Goal: Transaction & Acquisition: Obtain resource

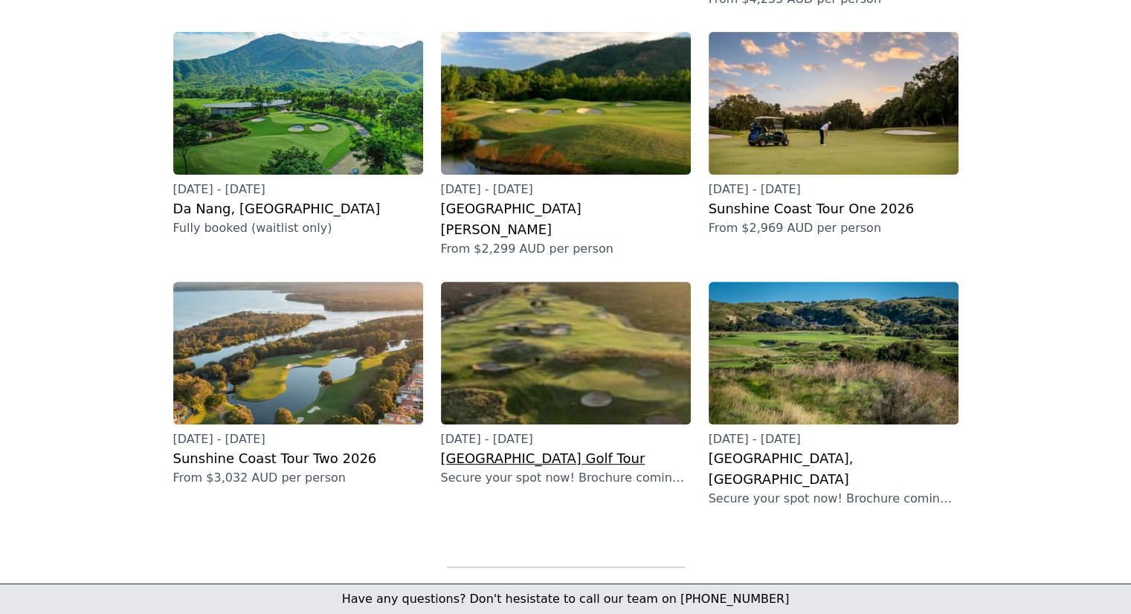
scroll to position [446, 0]
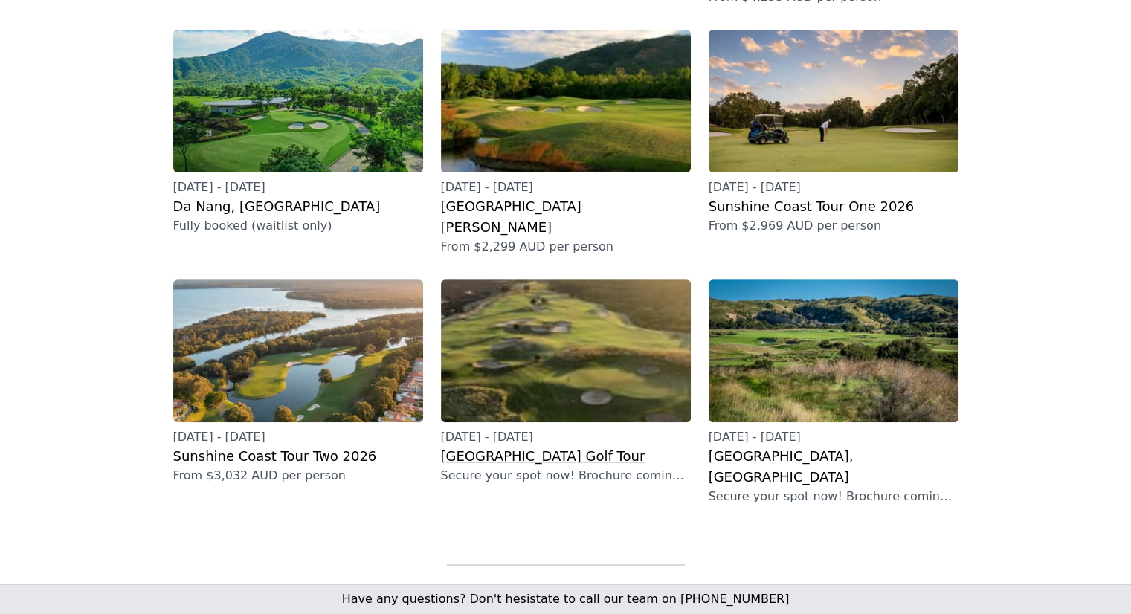
click at [508, 446] on h2 "[GEOGRAPHIC_DATA] Golf Tour" at bounding box center [566, 456] width 250 height 21
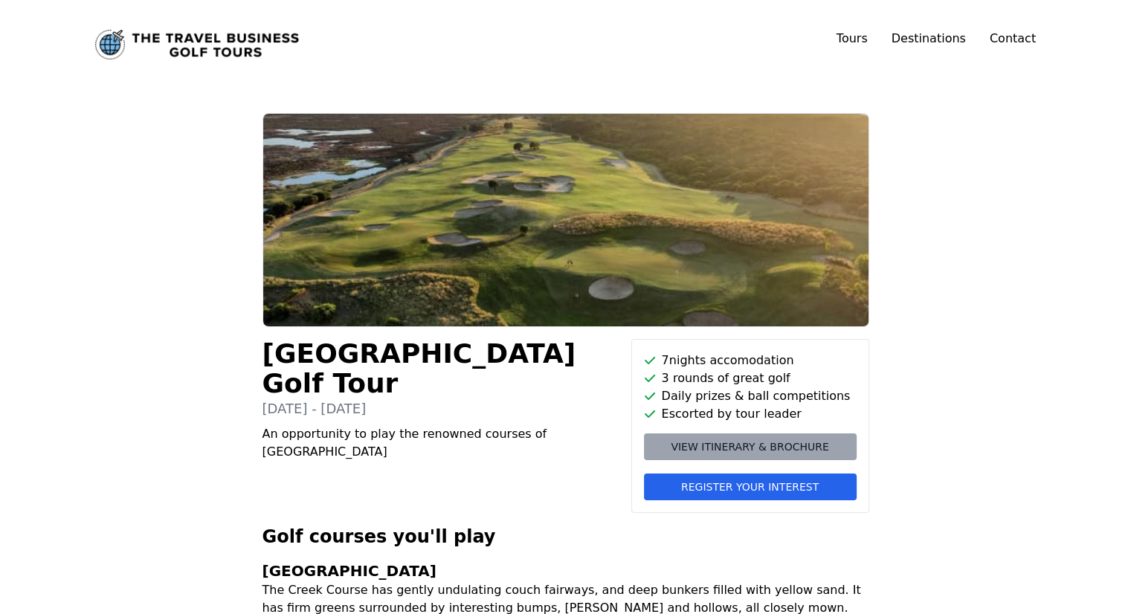
click at [712, 444] on span "View itinerary & brochure" at bounding box center [750, 446] width 158 height 15
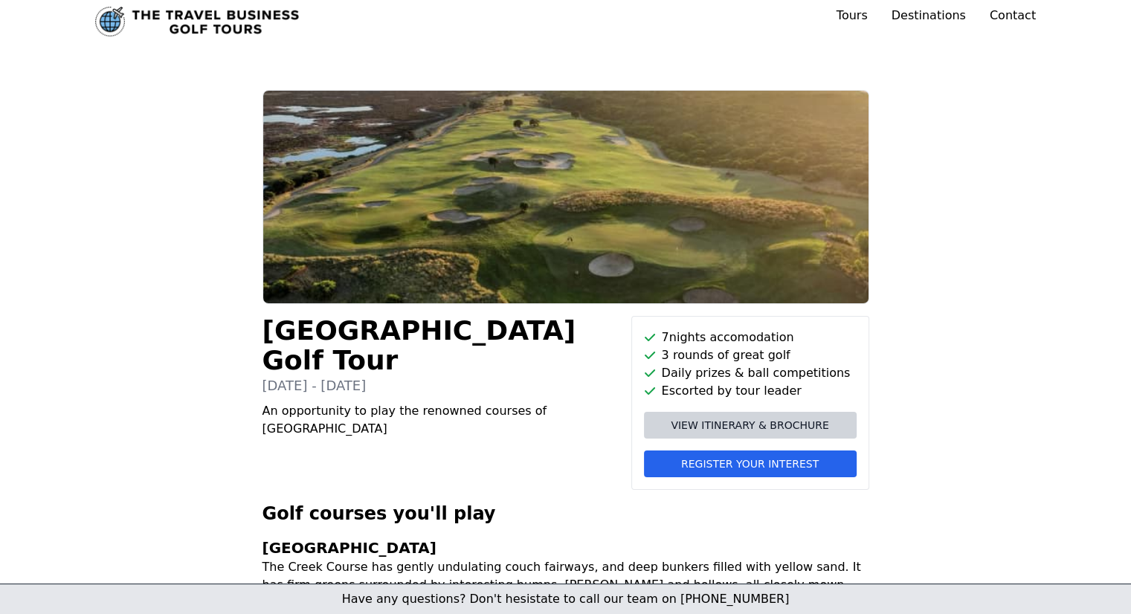
scroll to position [16, 0]
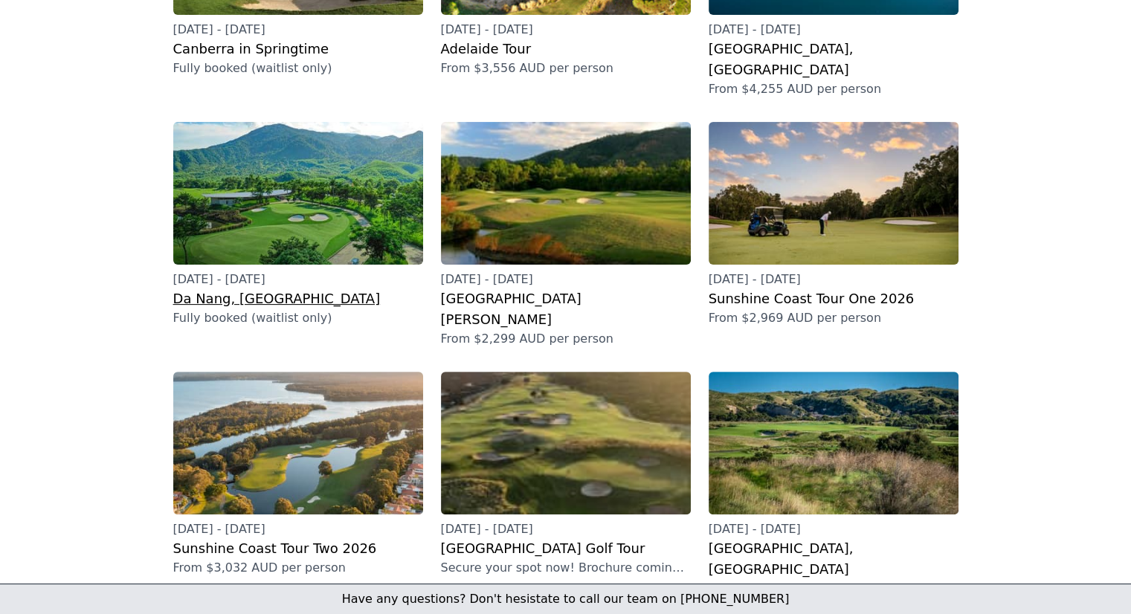
scroll to position [372, 0]
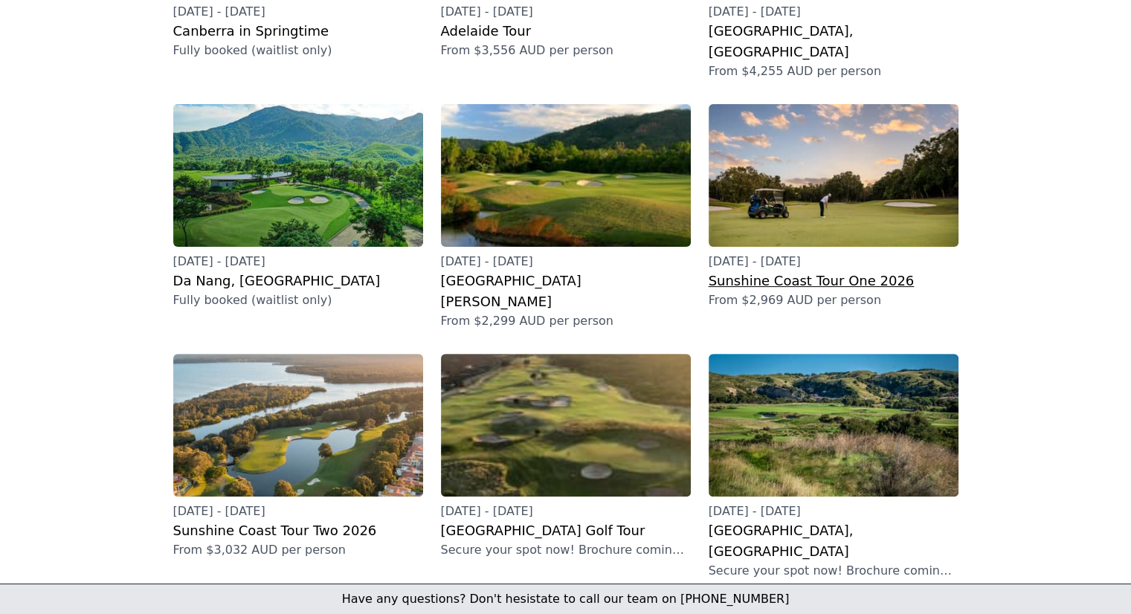
click at [776, 271] on h2 "Sunshine Coast Tour One 2026" at bounding box center [833, 281] width 250 height 21
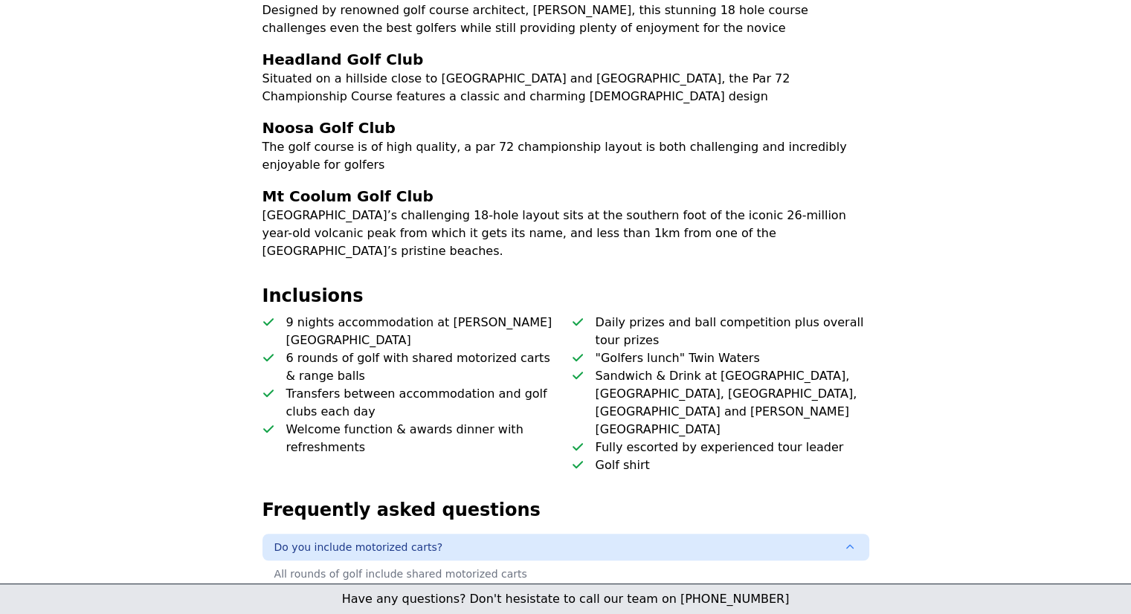
scroll to position [743, 0]
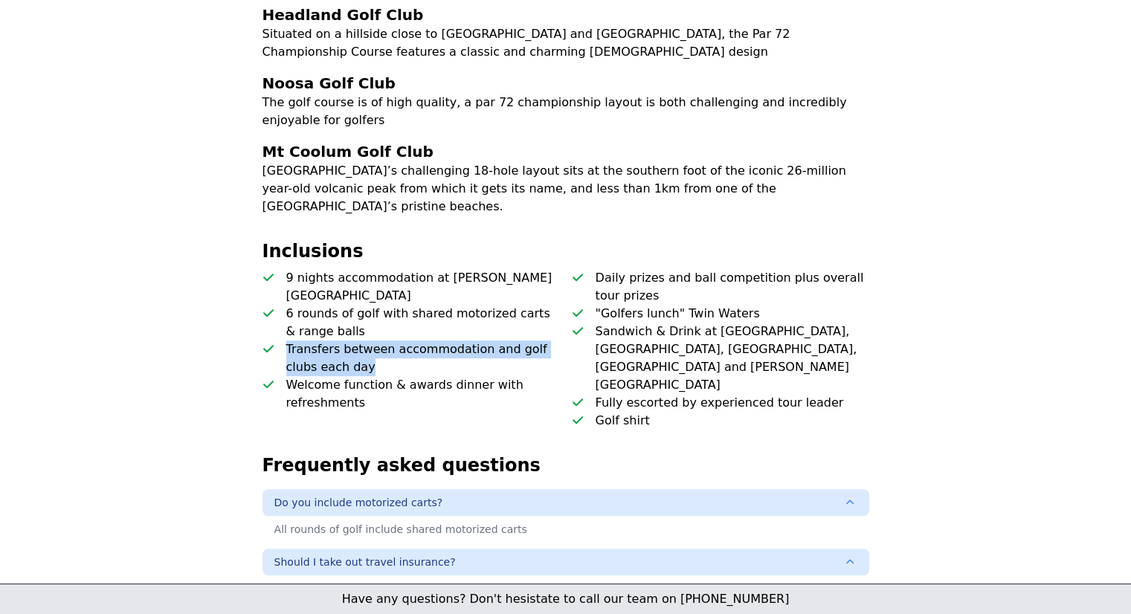
drag, startPoint x: 282, startPoint y: 313, endPoint x: 490, endPoint y: 337, distance: 209.5
click at [490, 340] on li "Transfers between accommodation and golf clubs each day" at bounding box center [410, 358] width 297 height 36
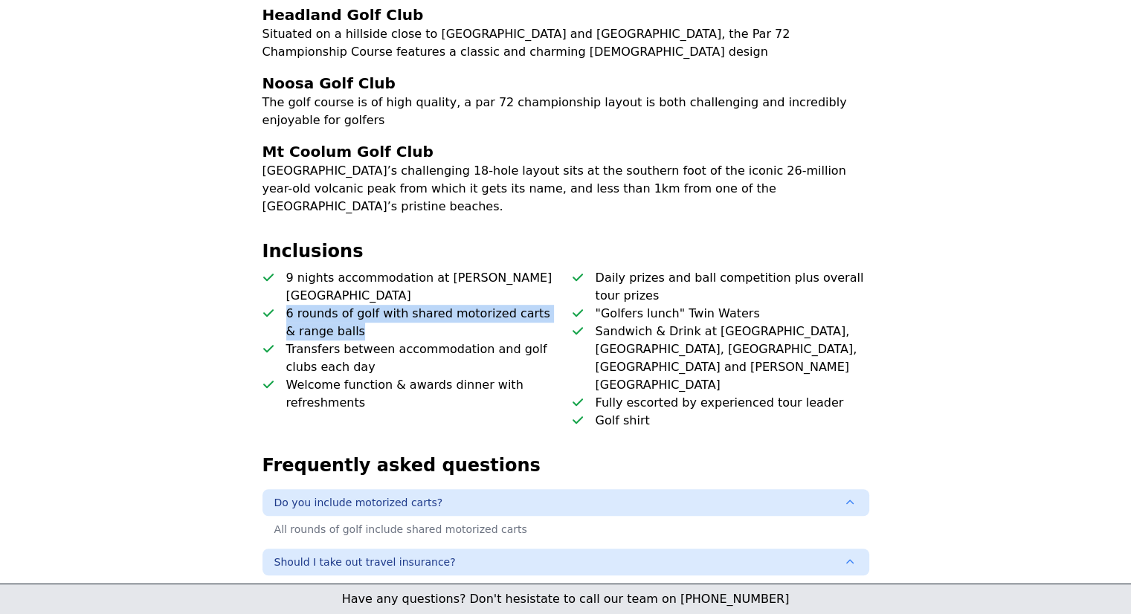
drag, startPoint x: 285, startPoint y: 277, endPoint x: 378, endPoint y: 298, distance: 94.5
click at [378, 305] on p "6 rounds of golf with shared motorized carts & range balls" at bounding box center [423, 323] width 274 height 36
copy p "6 rounds of golf with shared motorized carts & range balls"
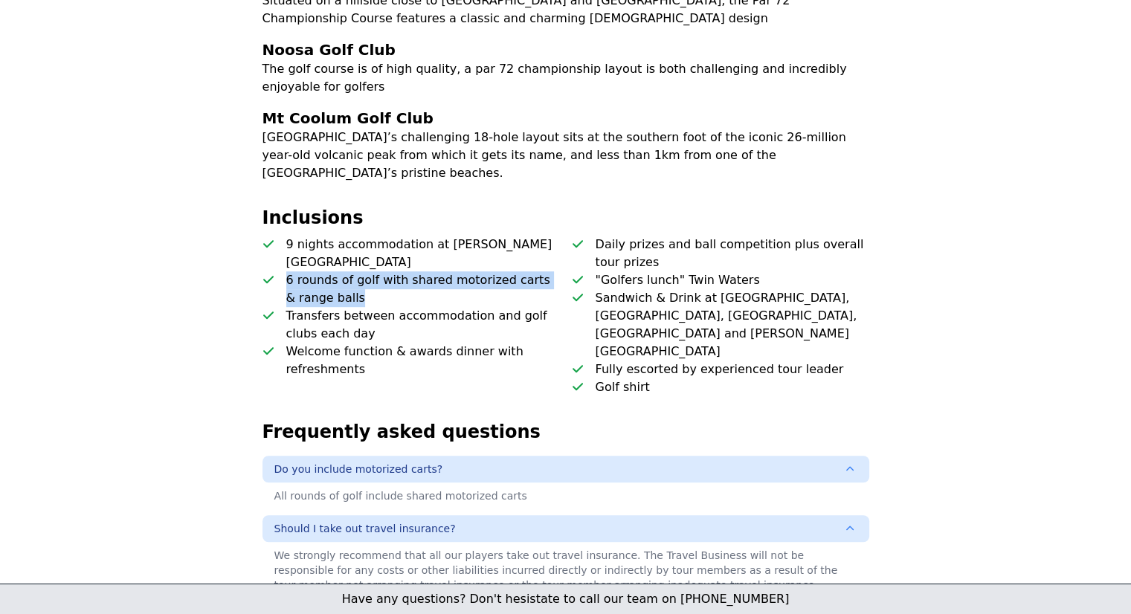
scroll to position [818, 0]
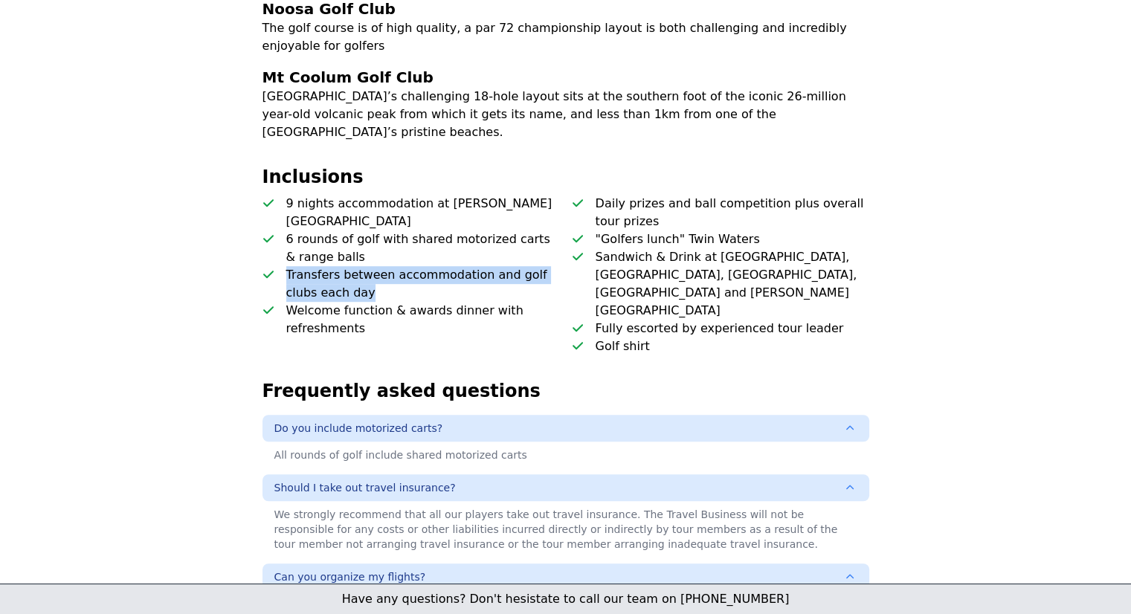
drag, startPoint x: 287, startPoint y: 239, endPoint x: 423, endPoint y: 256, distance: 137.2
click at [423, 266] on p "Transfers between accommodation and golf clubs each day" at bounding box center [423, 284] width 274 height 36
copy p "Transfers between accommodation and golf clubs each day"
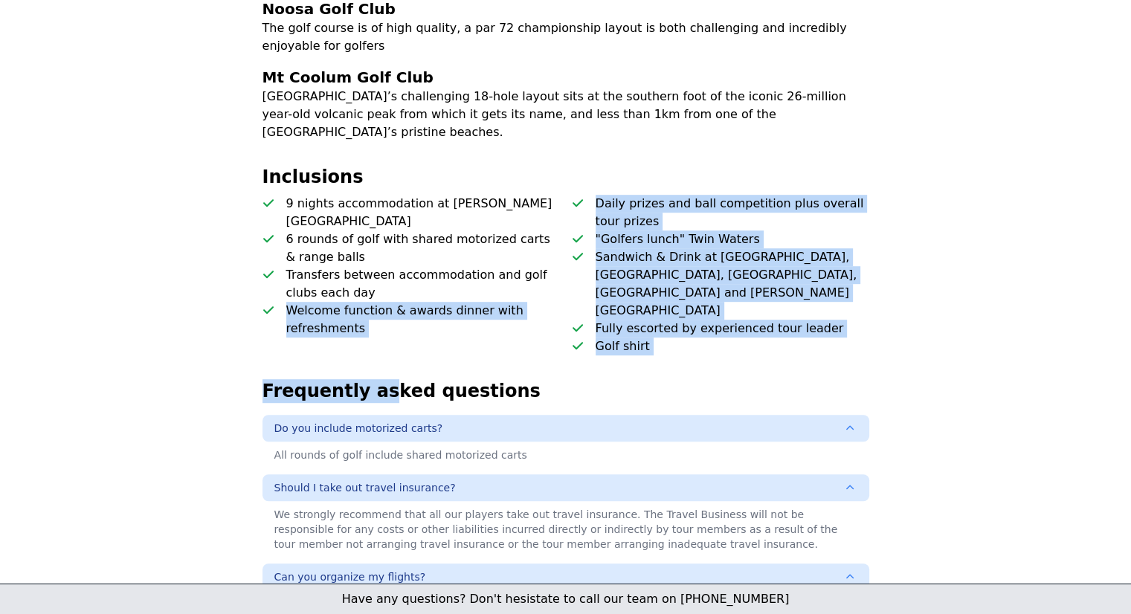
drag, startPoint x: 285, startPoint y: 274, endPoint x: 378, endPoint y: 301, distance: 96.7
click at [378, 301] on div "Sunshine Coast Tour One 2026 12th - 21st July 2026 Enjoy a winter getaway stayi…" at bounding box center [566, 292] width 666 height 1995
click at [424, 302] on p "Welcome function & awards dinner with refreshments" at bounding box center [423, 320] width 274 height 36
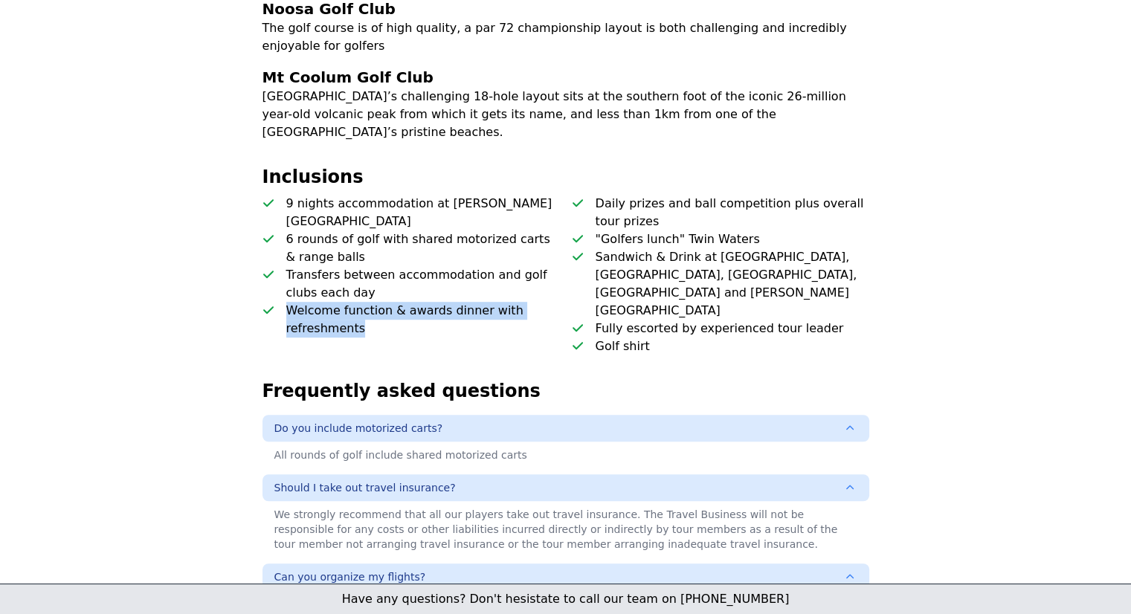
drag, startPoint x: 284, startPoint y: 274, endPoint x: 367, endPoint y: 294, distance: 85.6
click at [367, 302] on li "Welcome function & awards dinner with refreshments" at bounding box center [410, 320] width 297 height 36
copy p "Welcome function & awards dinner with refreshments"
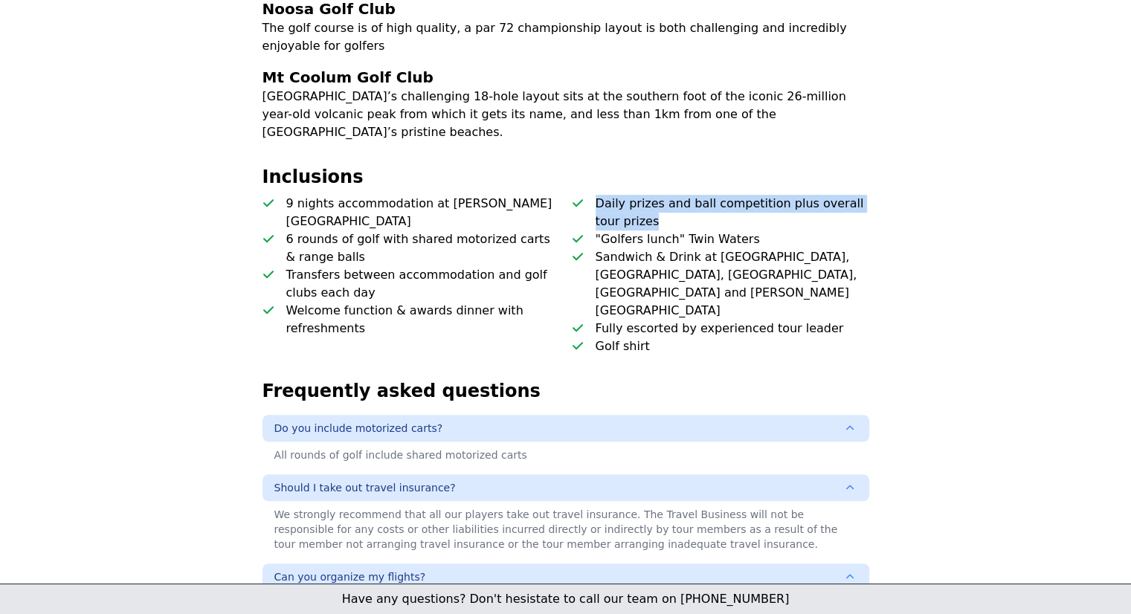
drag, startPoint x: 596, startPoint y: 186, endPoint x: 652, endPoint y: 203, distance: 58.3
click at [652, 203] on p "Daily prizes and ball competition plus overall tour prizes" at bounding box center [732, 213] width 274 height 36
copy p "Daily prizes and ball competition plus overall tour prizes"
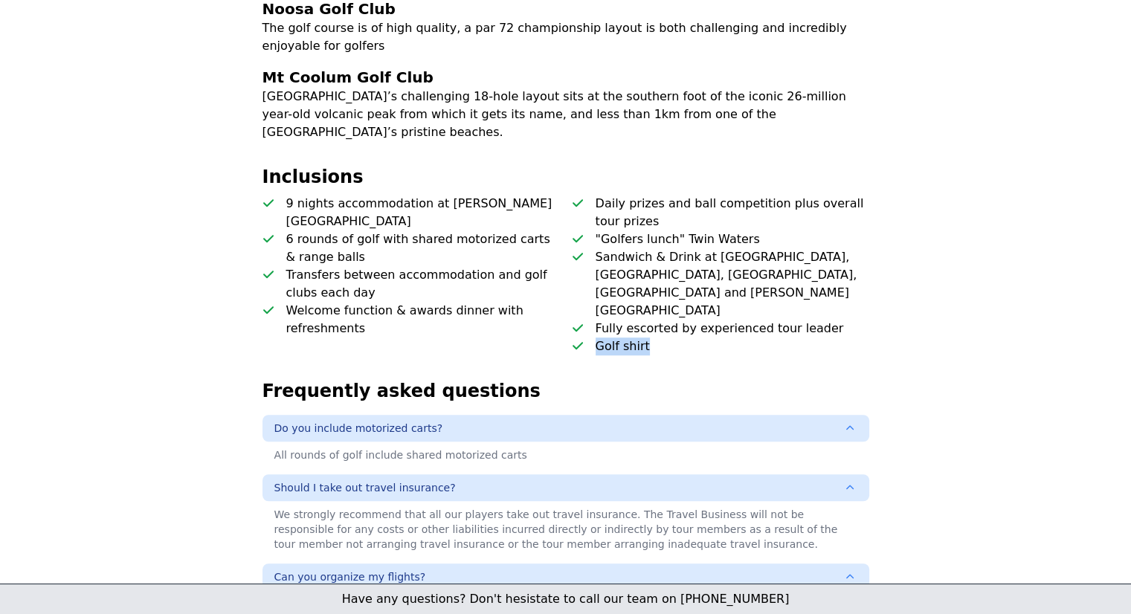
drag, startPoint x: 591, startPoint y: 291, endPoint x: 647, endPoint y: 290, distance: 55.8
click at [647, 337] on li "Golf shirt" at bounding box center [720, 346] width 297 height 18
copy p "Golf shirt"
drag, startPoint x: 596, startPoint y: 275, endPoint x: 838, endPoint y: 270, distance: 241.7
click at [838, 320] on li "Fully escorted by experienced tour leader" at bounding box center [720, 329] width 297 height 18
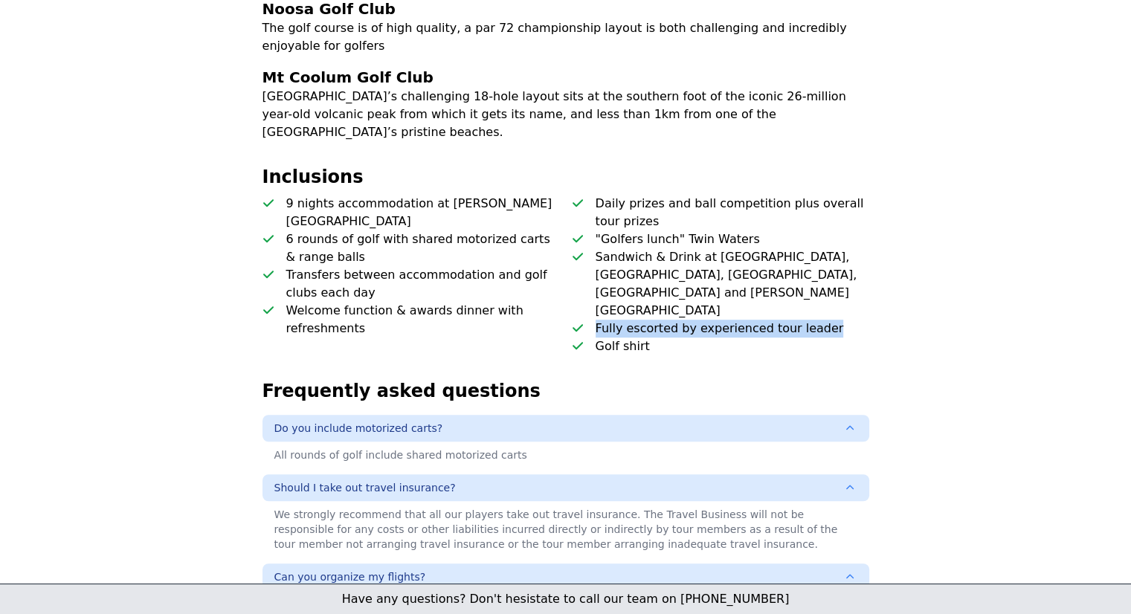
copy p "Fully escorted by experienced tour leader"
drag, startPoint x: 442, startPoint y: 369, endPoint x: 248, endPoint y: 382, distance: 193.7
click at [290, 415] on button "Do you include motorized carts?" at bounding box center [565, 428] width 607 height 27
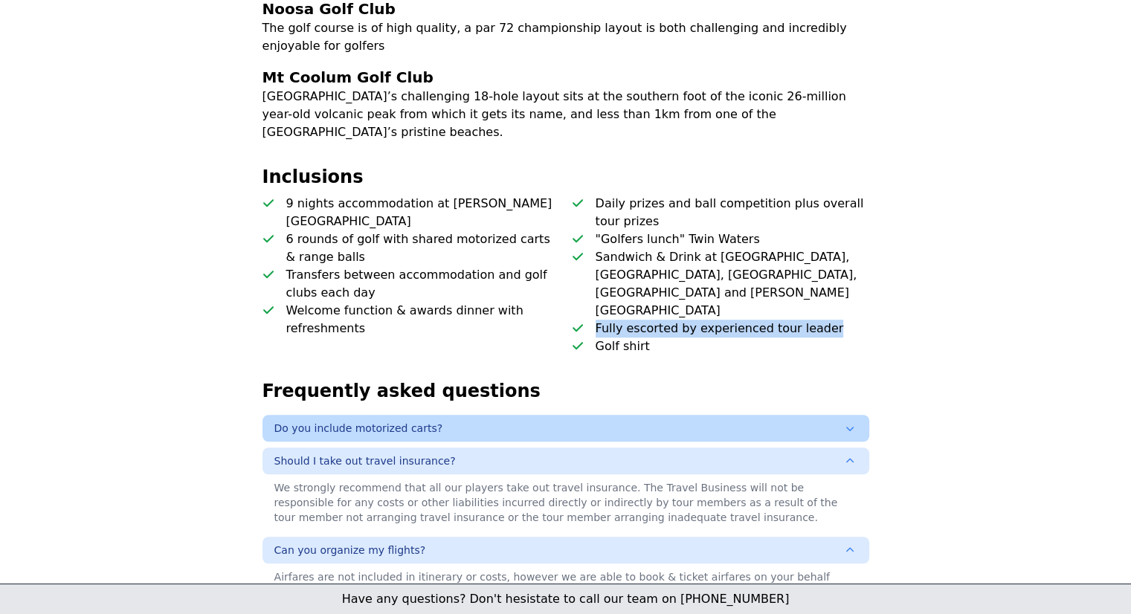
click at [280, 421] on span "Do you include motorized carts?" at bounding box center [358, 428] width 169 height 15
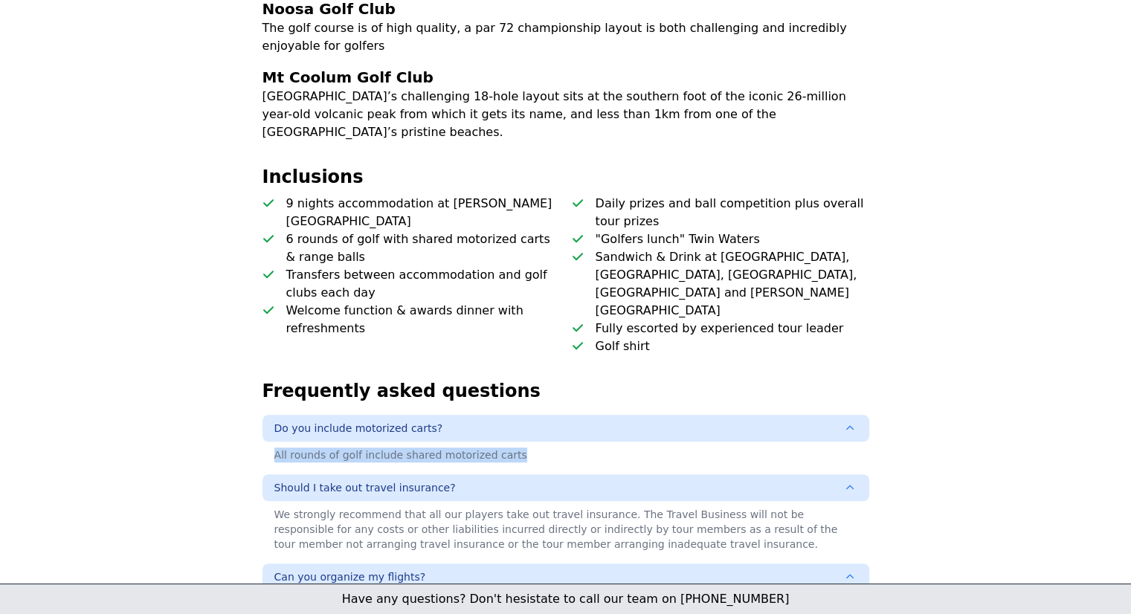
drag, startPoint x: 270, startPoint y: 404, endPoint x: 508, endPoint y: 417, distance: 239.0
click at [508, 417] on div "Do you include motorized carts? All rounds of golf include shared motorized car…" at bounding box center [565, 590] width 607 height 351
copy div "All rounds of golf include shared motorized carts"
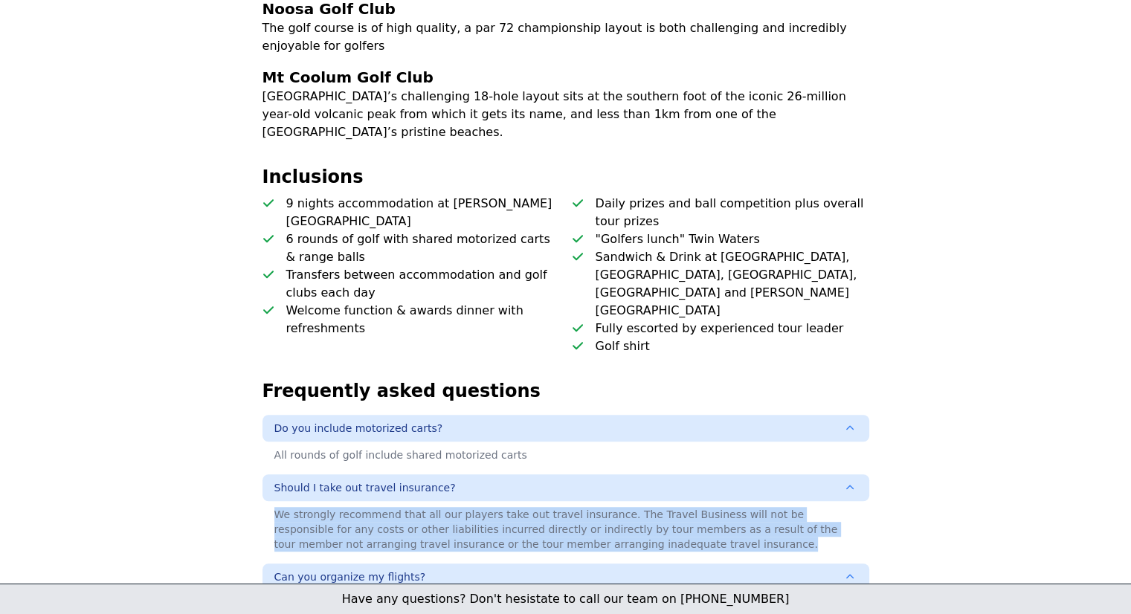
drag, startPoint x: 276, startPoint y: 456, endPoint x: 573, endPoint y: 484, distance: 298.7
click at [573, 501] on div "We strongly recommend that all our players take out travel insurance. The Trave…" at bounding box center [565, 529] width 607 height 56
copy div "We strongly recommend that all our players take out travel insurance. The Trave…"
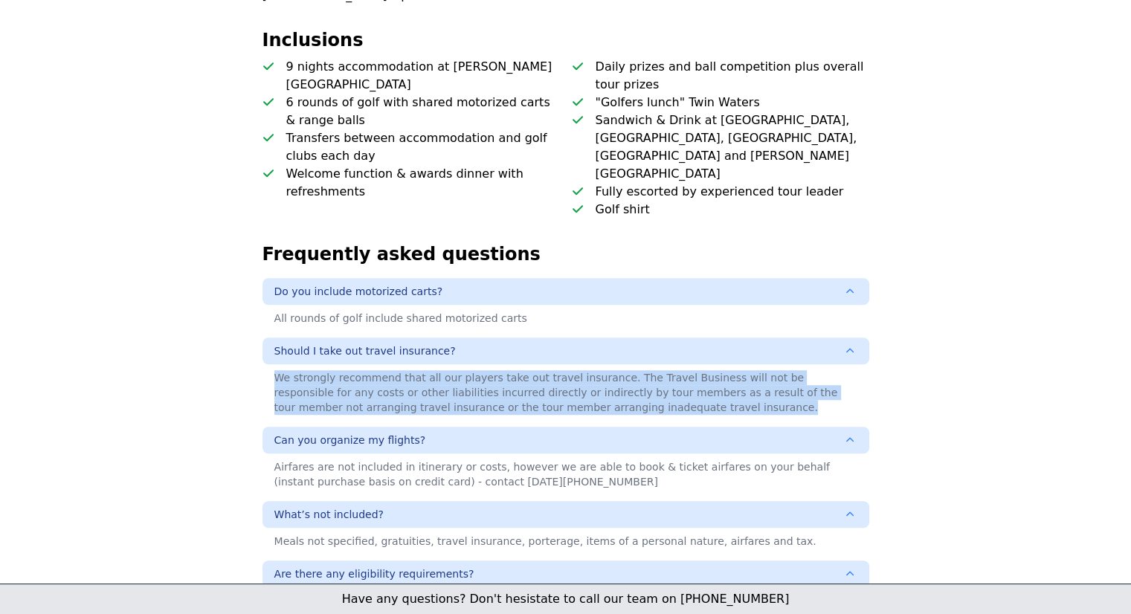
scroll to position [1041, 0]
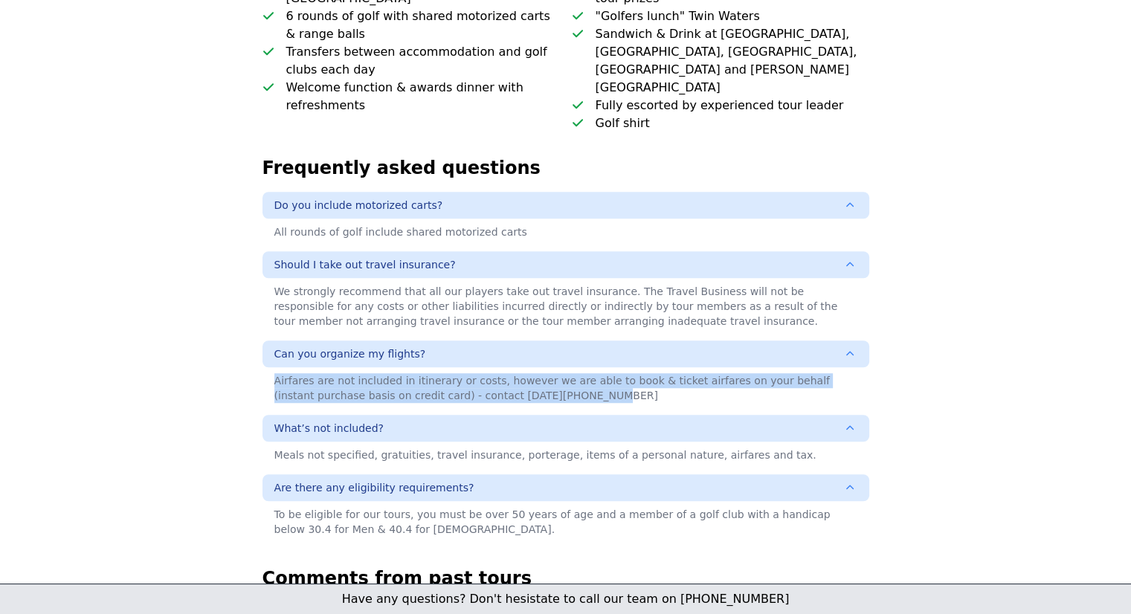
drag, startPoint x: 274, startPoint y: 325, endPoint x: 514, endPoint y: 337, distance: 241.1
click at [514, 367] on div "Airfares are not included in itinerary or costs, however we are able to book & …" at bounding box center [565, 388] width 607 height 42
copy div "Airfares are not included in itinerary or costs, however we are able to book & …"
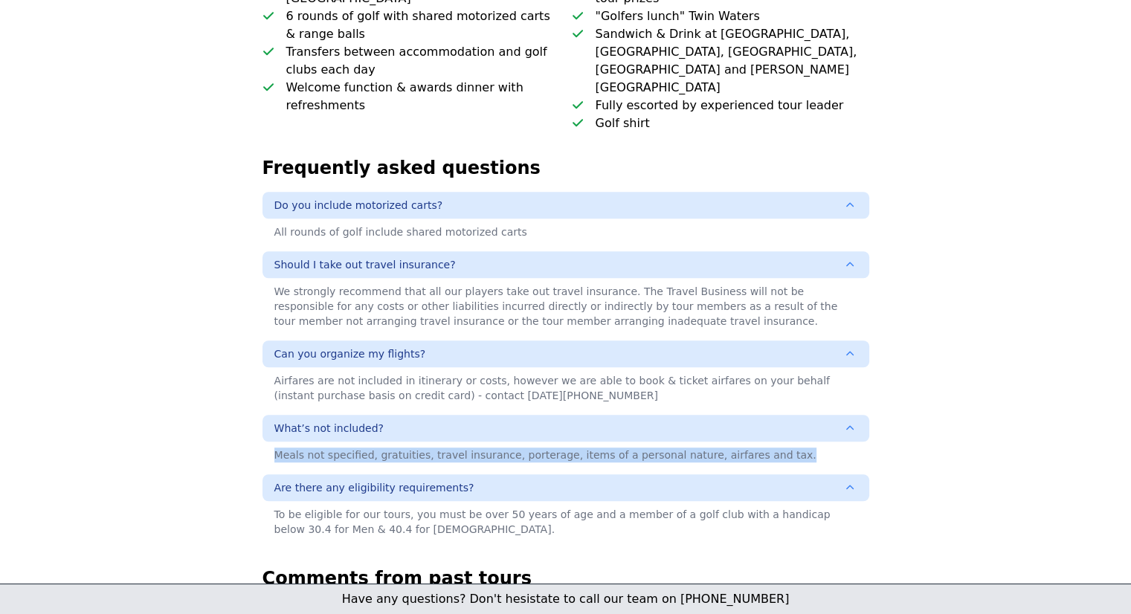
drag, startPoint x: 272, startPoint y: 401, endPoint x: 775, endPoint y: 407, distance: 503.3
click at [775, 442] on div "Meals not specified, gratuities, travel insurance, porterage, items of a person…" at bounding box center [565, 455] width 607 height 27
copy div "Meals not specified, gratuities, travel insurance, porterage, items of a person…"
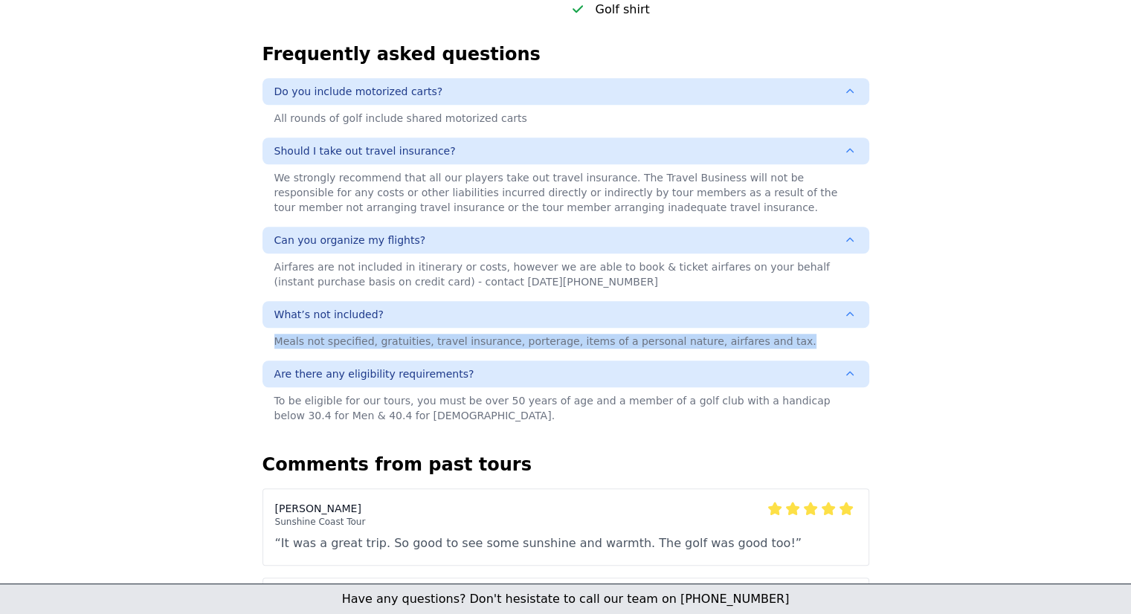
scroll to position [1189, 0]
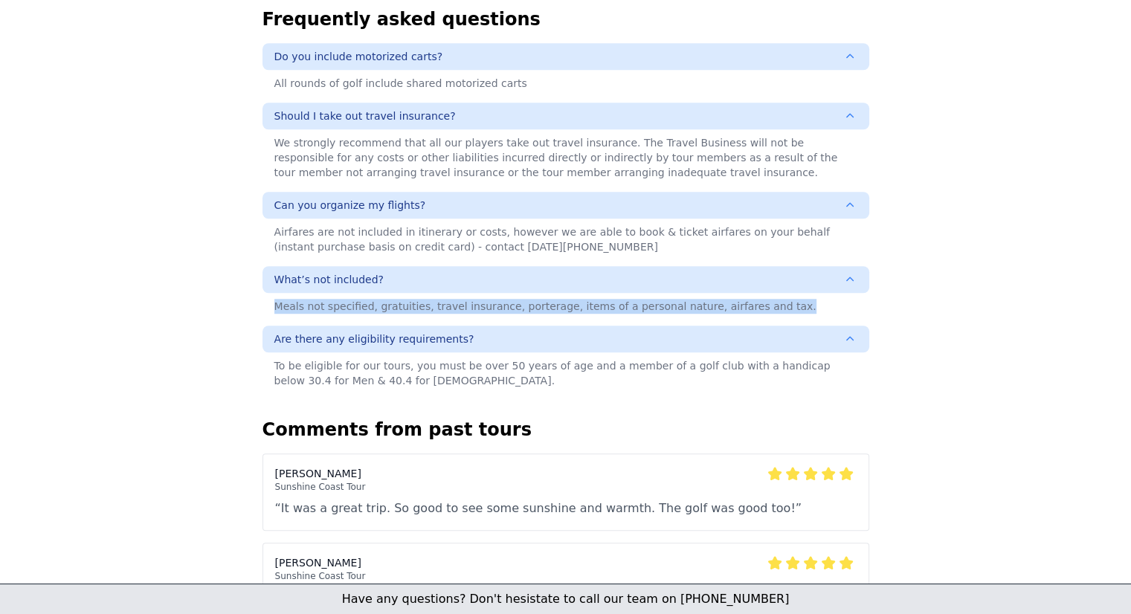
drag, startPoint x: 491, startPoint y: 276, endPoint x: 222, endPoint y: 292, distance: 268.9
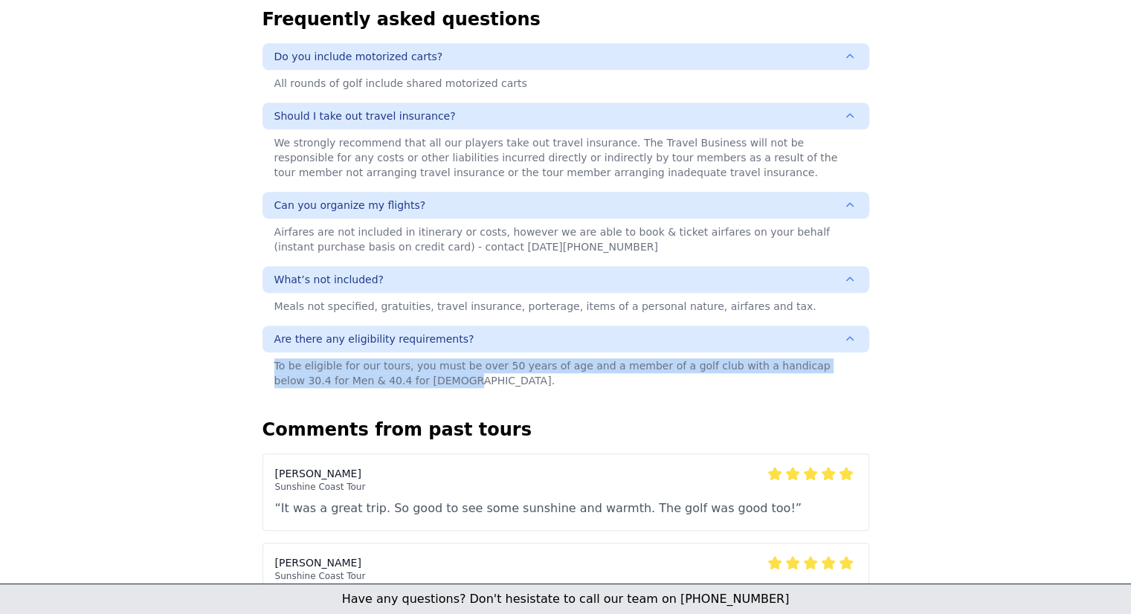
drag, startPoint x: 274, startPoint y: 311, endPoint x: 381, endPoint y: 331, distance: 108.9
click at [381, 352] on div "To be eligible for our tours, you must be over 50 years of age and a member of …" at bounding box center [565, 373] width 607 height 42
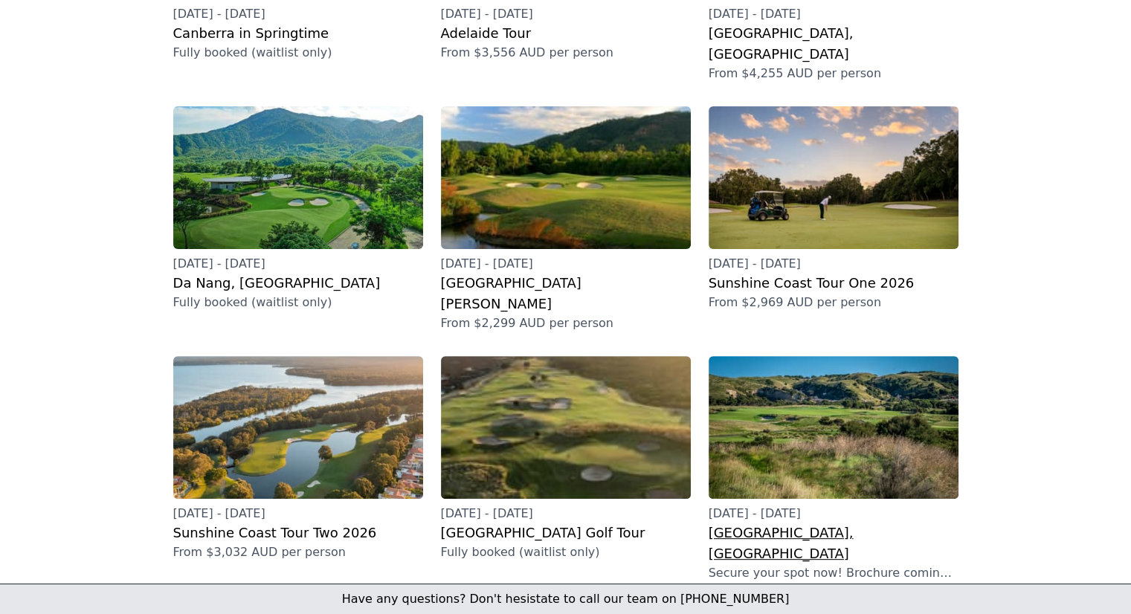
scroll to position [372, 0]
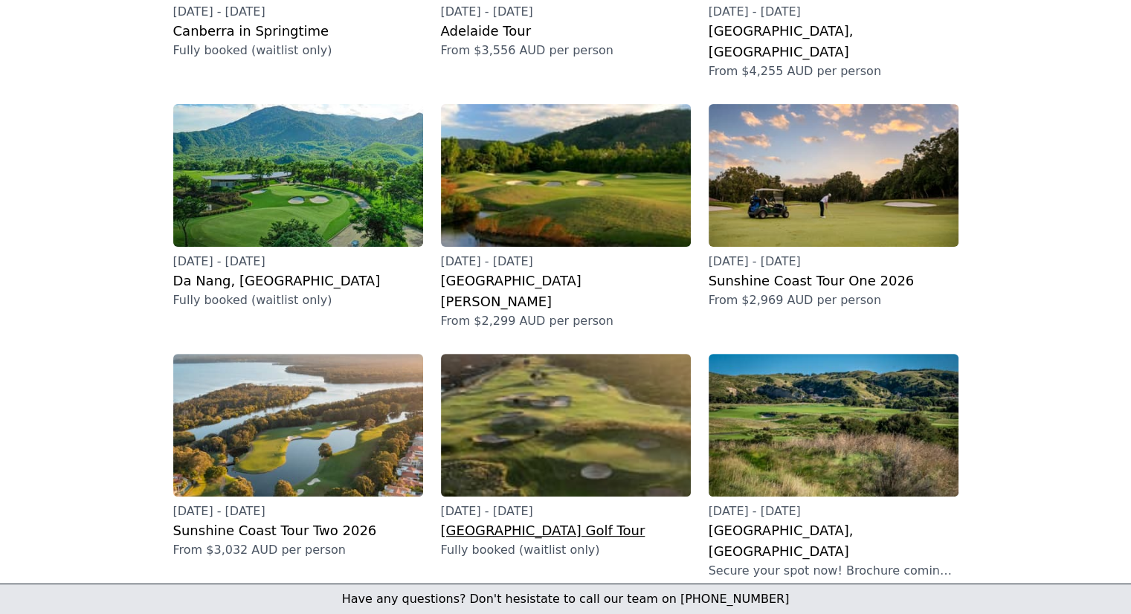
click at [561, 520] on h2 "[GEOGRAPHIC_DATA] Golf Tour" at bounding box center [566, 530] width 250 height 21
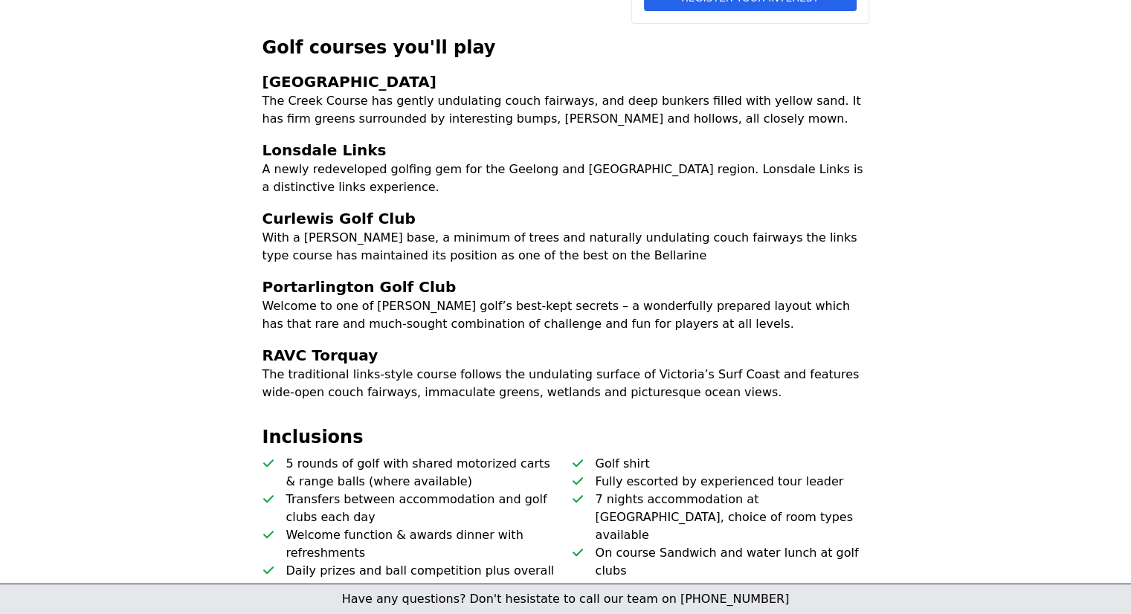
scroll to position [221, 0]
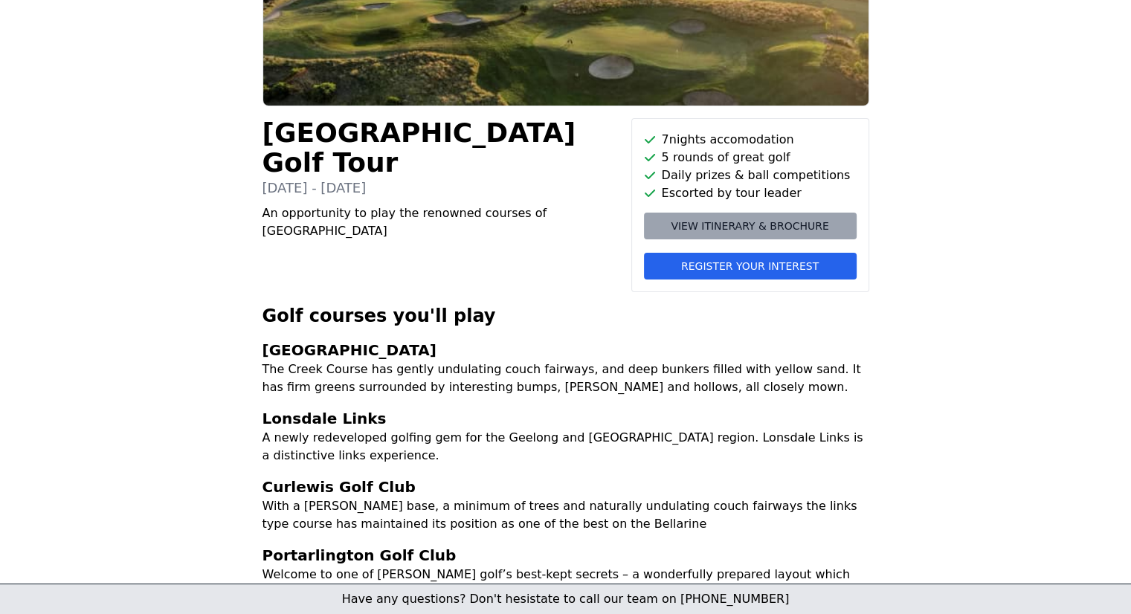
click at [765, 230] on span "View itinerary & brochure" at bounding box center [750, 226] width 158 height 15
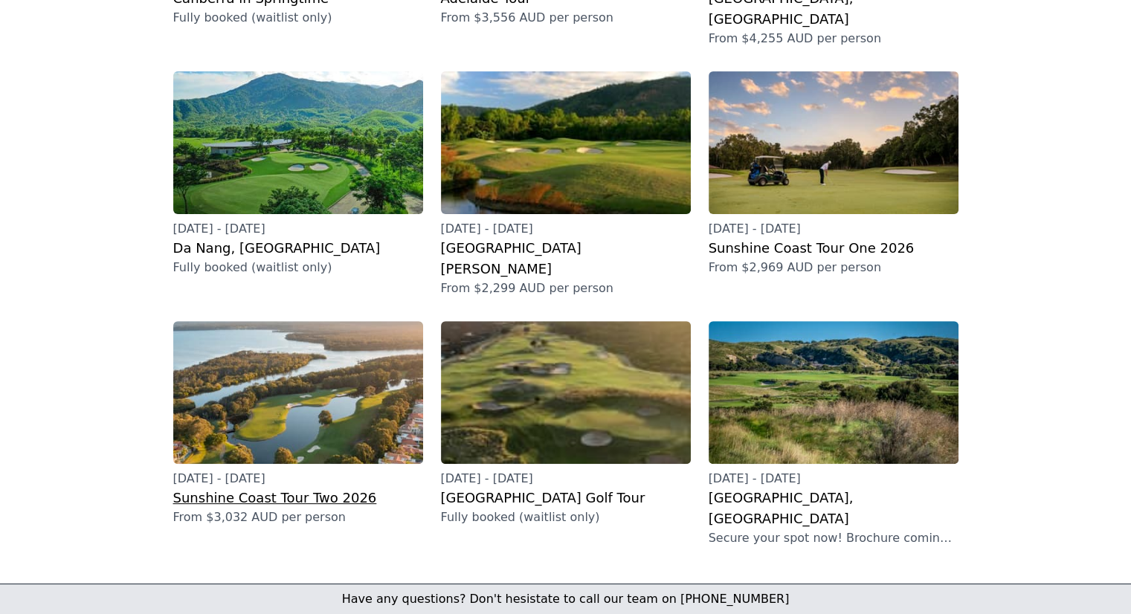
scroll to position [446, 0]
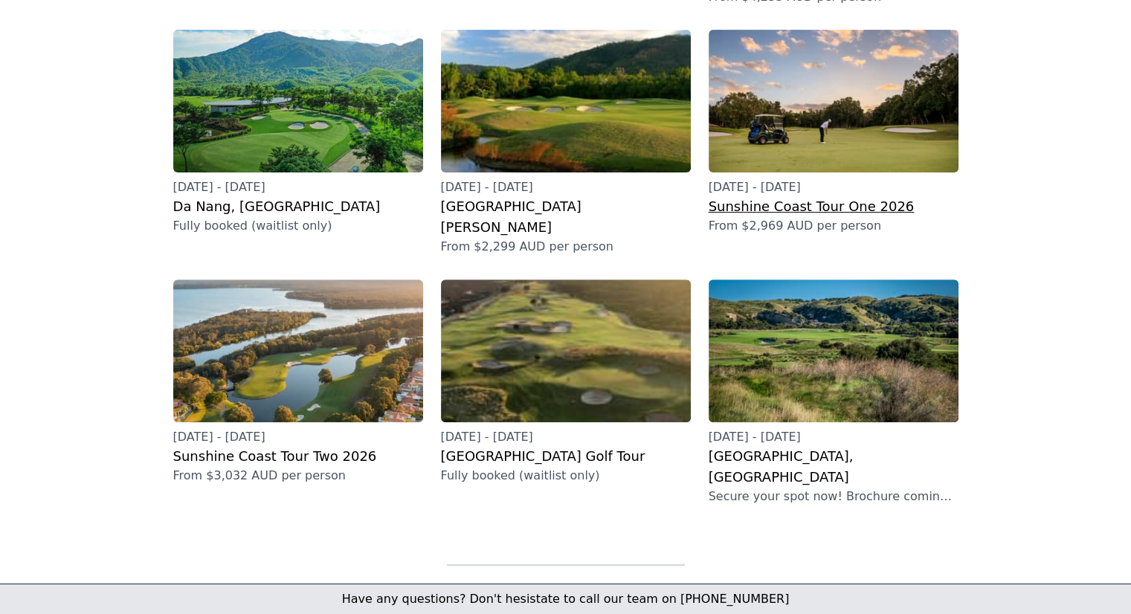
click at [787, 196] on h2 "Sunshine Coast Tour One 2026" at bounding box center [833, 206] width 250 height 21
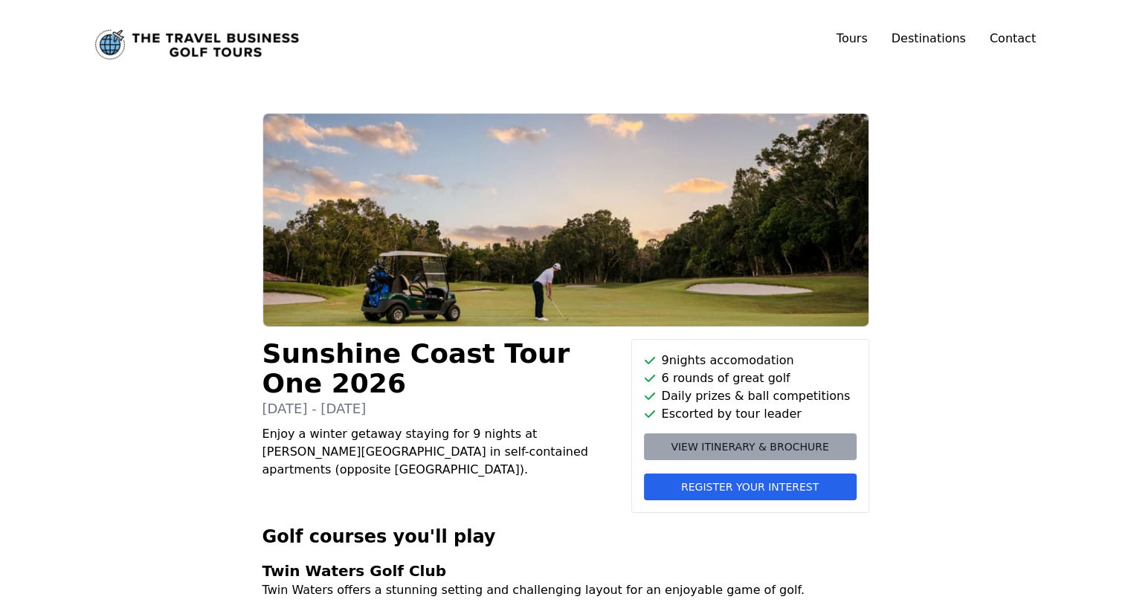
click at [751, 449] on span "View itinerary & brochure" at bounding box center [750, 446] width 158 height 15
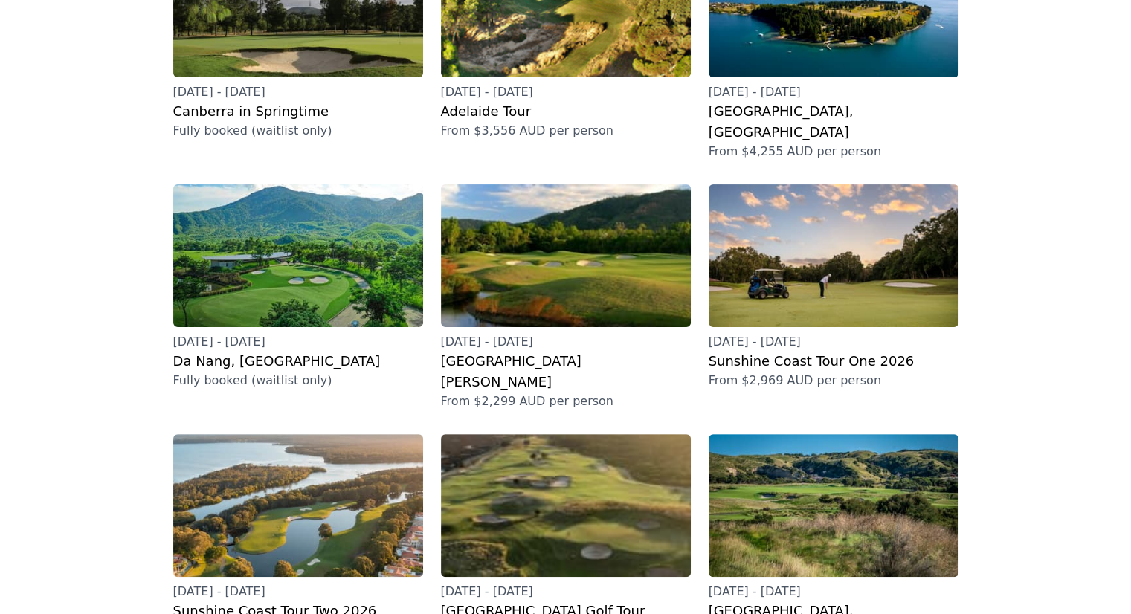
scroll to position [297, 0]
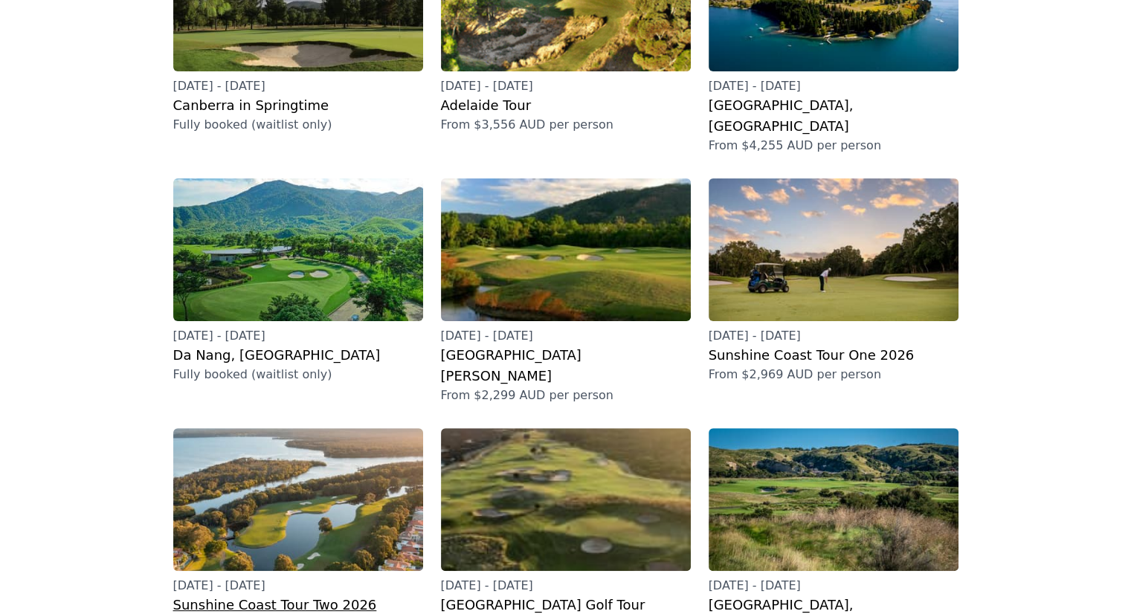
click at [244, 595] on h2 "Sunshine Coast Tour Two 2026" at bounding box center [298, 605] width 250 height 21
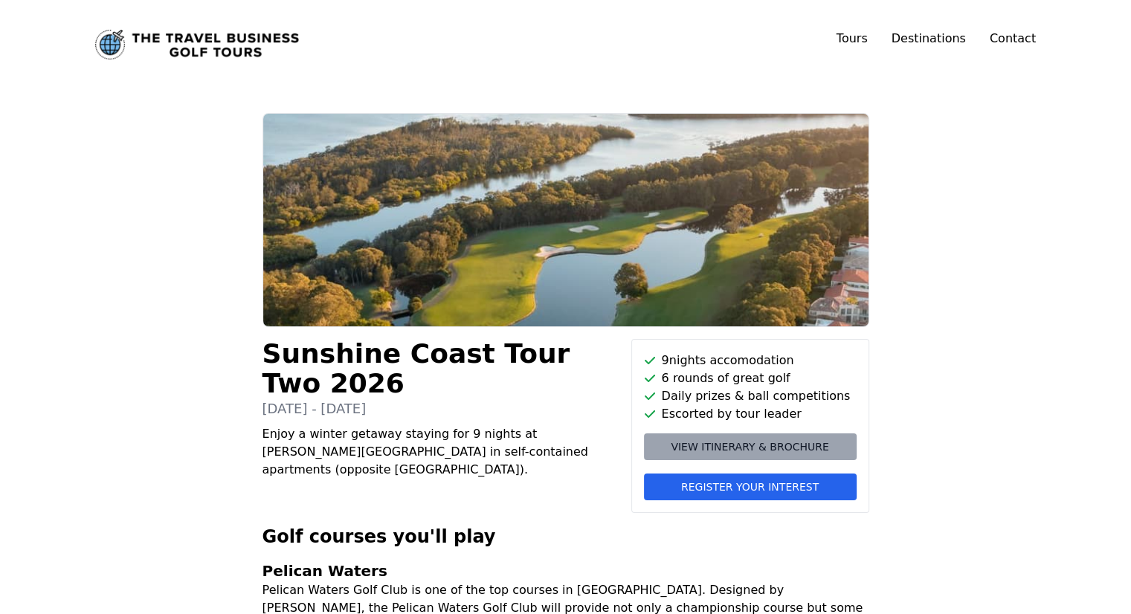
click at [717, 449] on span "View itinerary & brochure" at bounding box center [750, 446] width 158 height 15
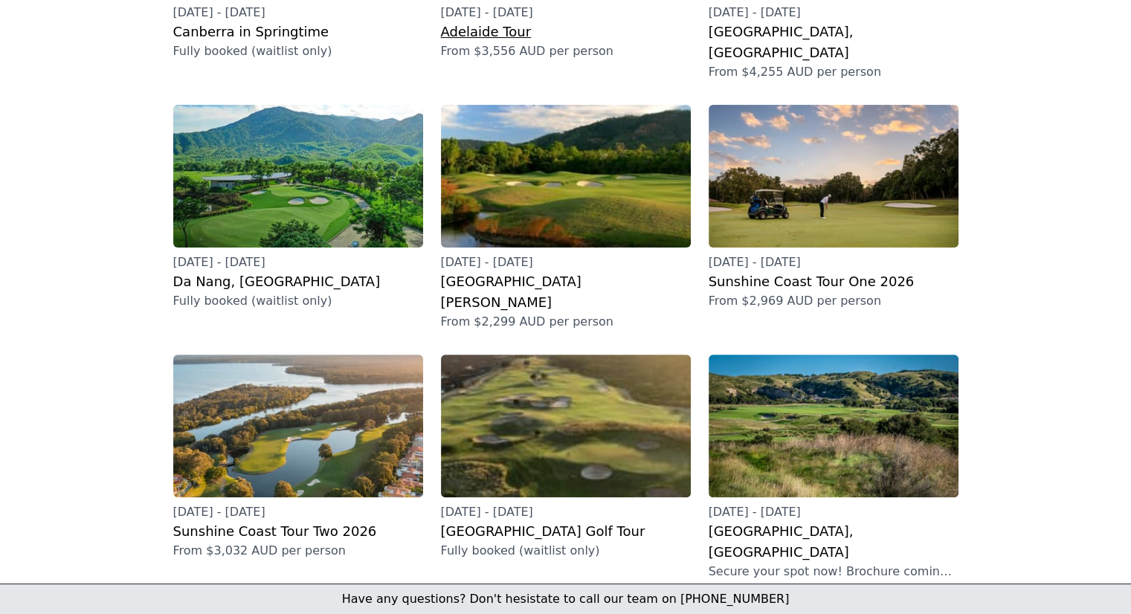
scroll to position [372, 0]
click at [526, 520] on h2 "[GEOGRAPHIC_DATA] Golf Tour" at bounding box center [566, 530] width 250 height 21
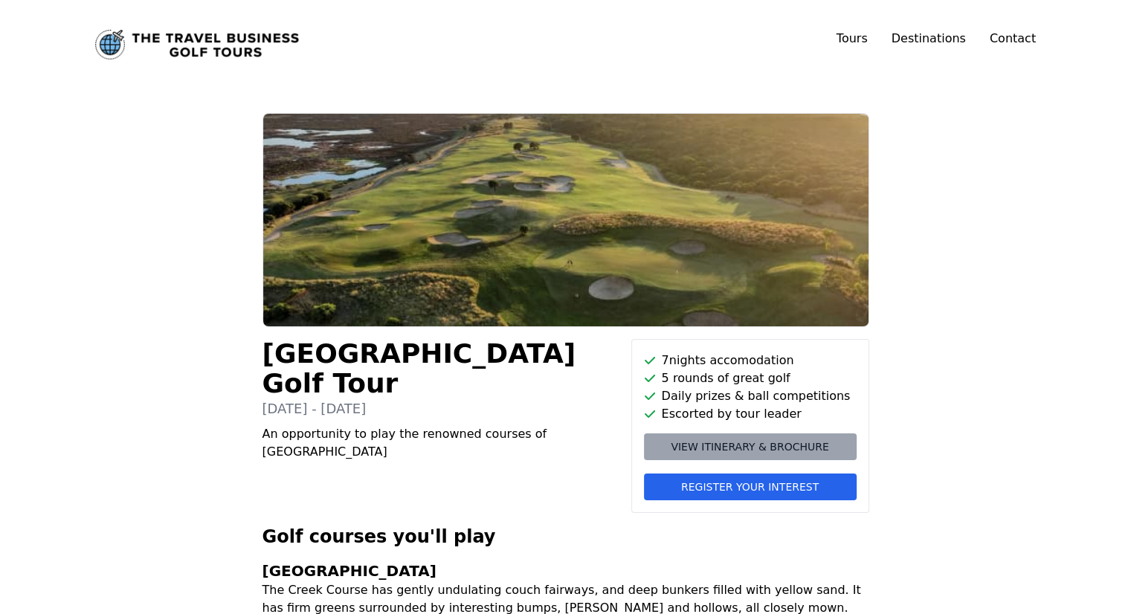
click at [733, 447] on span "View itinerary & brochure" at bounding box center [750, 446] width 158 height 15
